Goal: Task Accomplishment & Management: Manage account settings

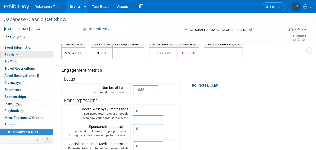
click at [12, 55] on span "Booth" at bounding box center [11, 54] width 15 height 4
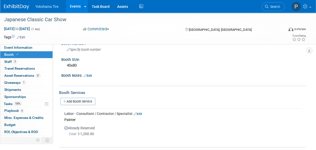
scroll to position [87, 0]
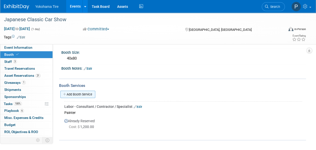
click at [85, 94] on link "Add Booth Service" at bounding box center [77, 93] width 35 height 7
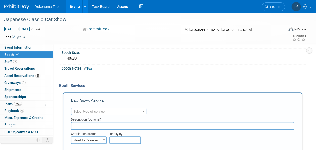
scroll to position [0, 0]
click at [94, 108] on span "Select type of service" at bounding box center [108, 111] width 75 height 7
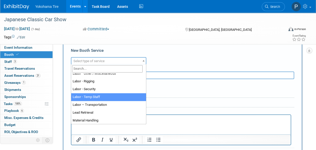
scroll to position [67, 0]
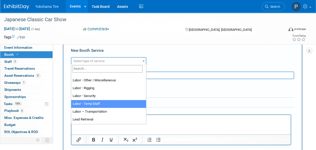
select select "21"
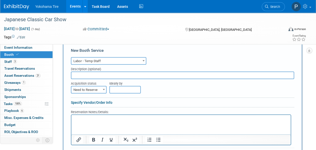
click at [87, 76] on input "text" at bounding box center [183, 75] width 224 height 8
type input "BC Model & Talent"
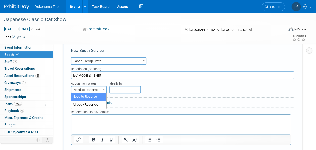
click at [103, 91] on span at bounding box center [103, 89] width 5 height 7
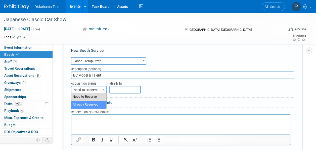
select select "2"
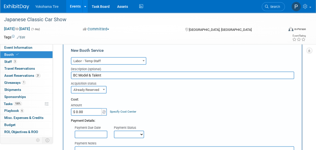
click at [90, 113] on input "$ 0.00" at bounding box center [86, 112] width 31 height 8
type input "$ 1,090.20"
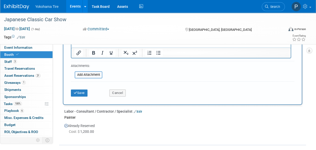
scroll to position [298, 0]
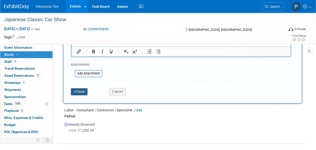
click at [81, 91] on button "Save" at bounding box center [79, 91] width 17 height 7
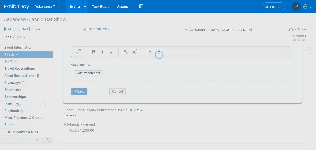
scroll to position [165, 0]
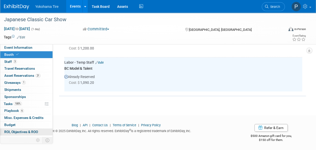
click at [21, 131] on span "ROI, Objectives & ROO 0" at bounding box center [21, 131] width 34 height 4
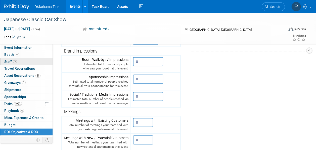
scroll to position [85, 0]
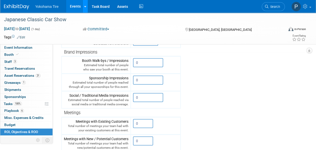
click at [87, 9] on link at bounding box center [85, 6] width 5 height 13
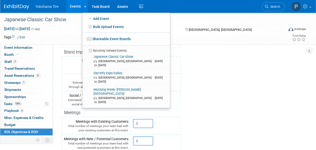
click at [72, 0] on link "Events" at bounding box center [75, 6] width 18 height 13
